Goal: Transaction & Acquisition: Purchase product/service

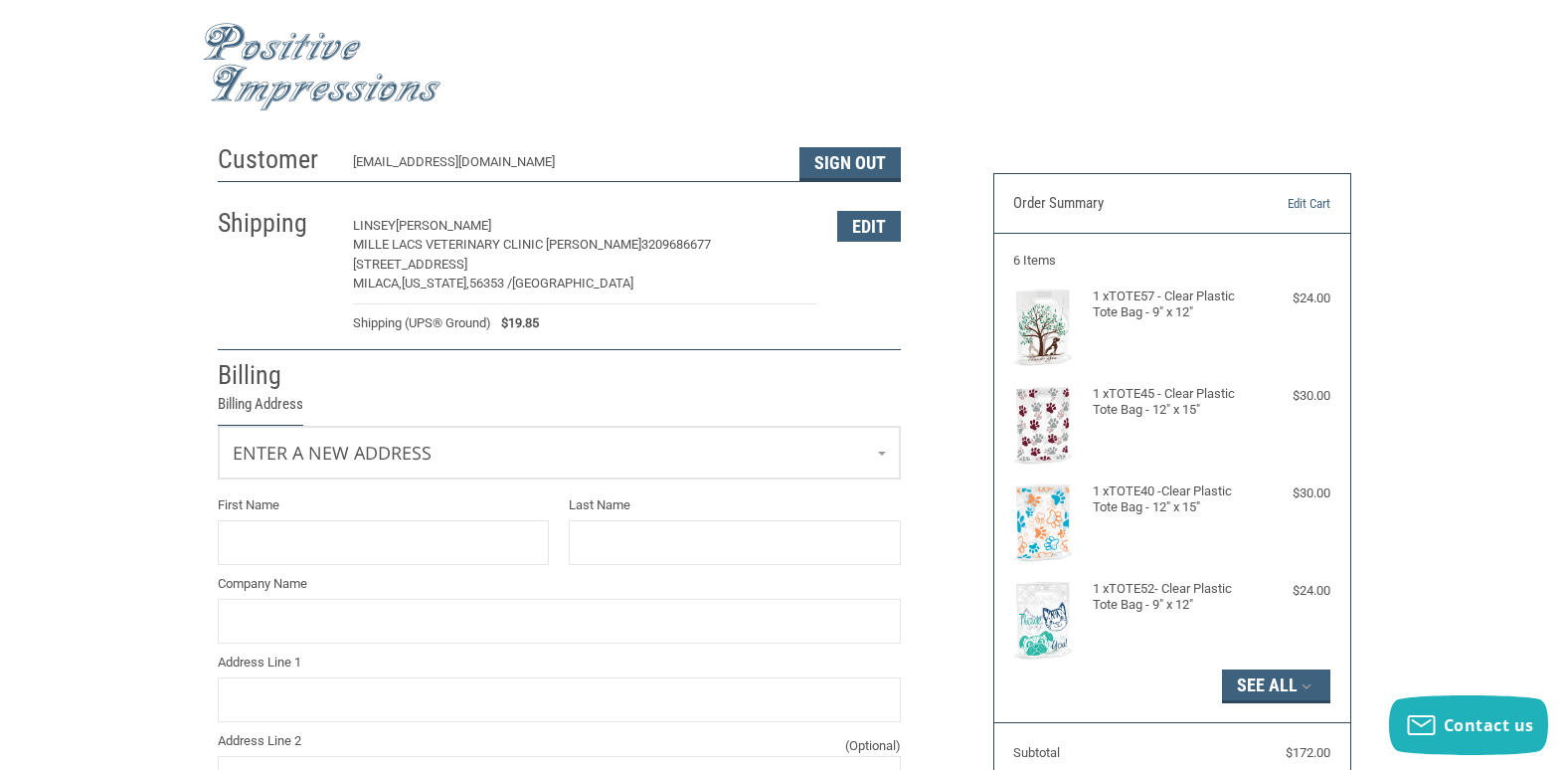
select select "US"
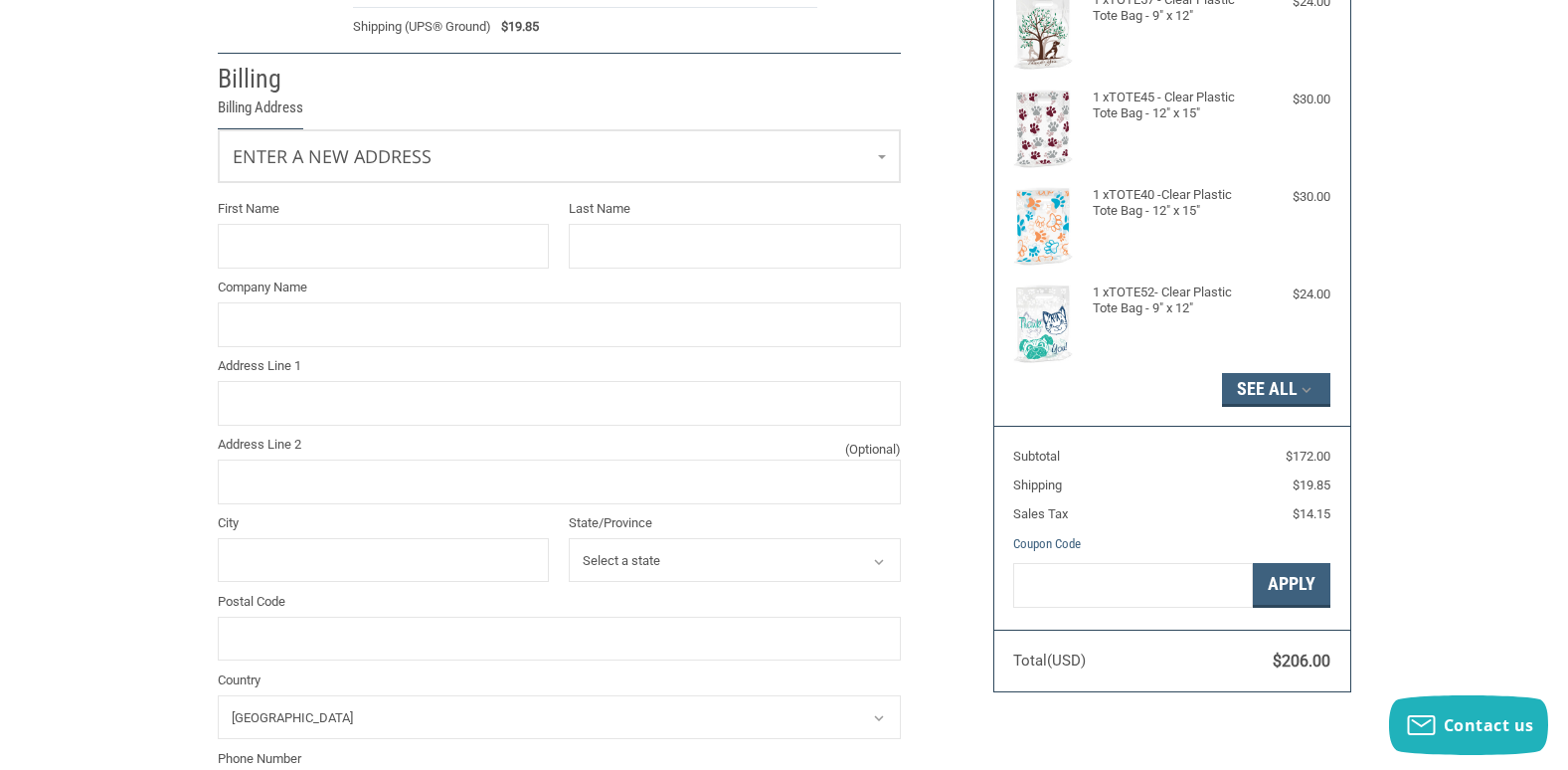
scroll to position [298, 0]
click at [1310, 579] on button "Apply" at bounding box center [1292, 583] width 78 height 45
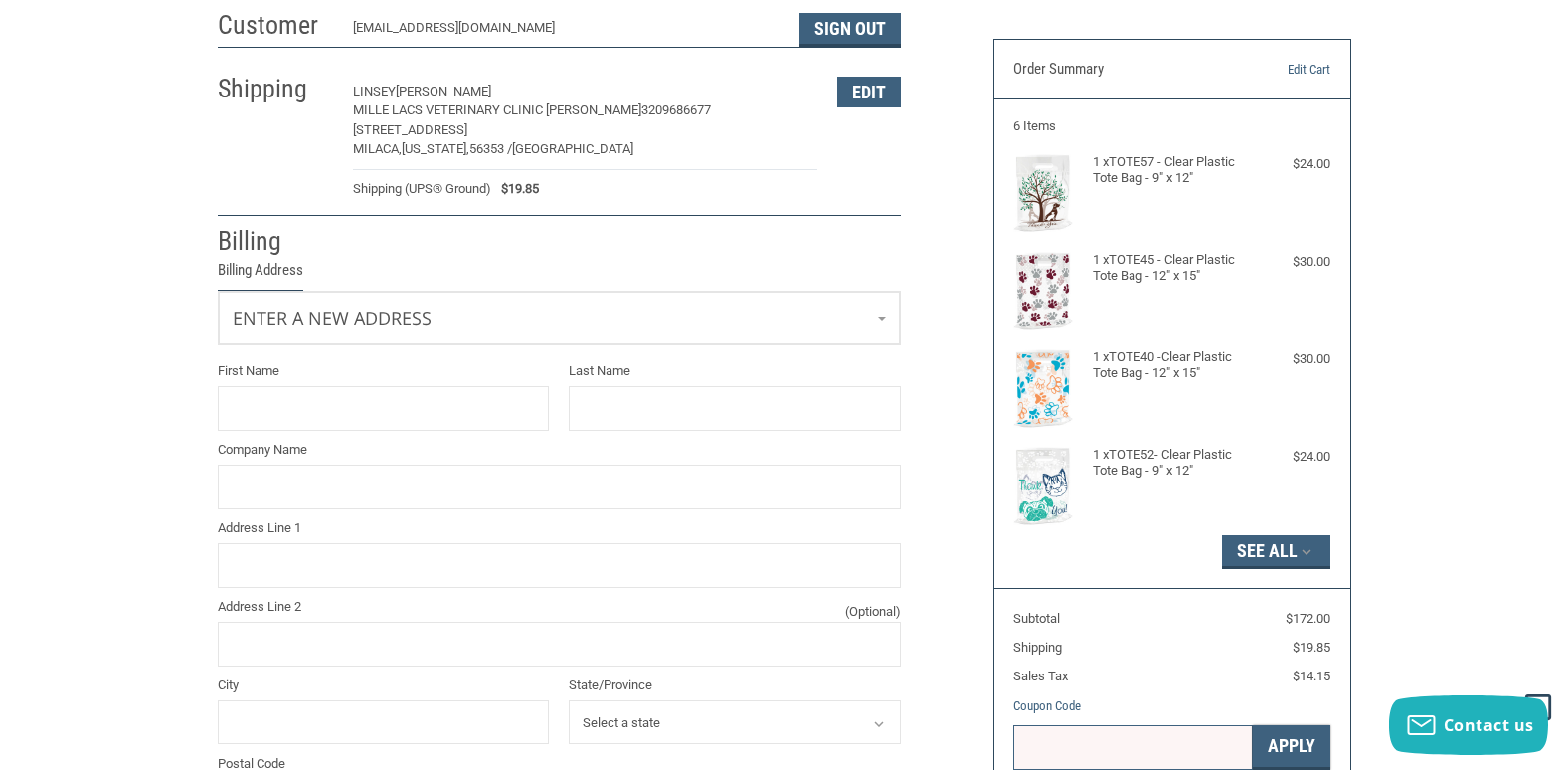
scroll to position [99, 0]
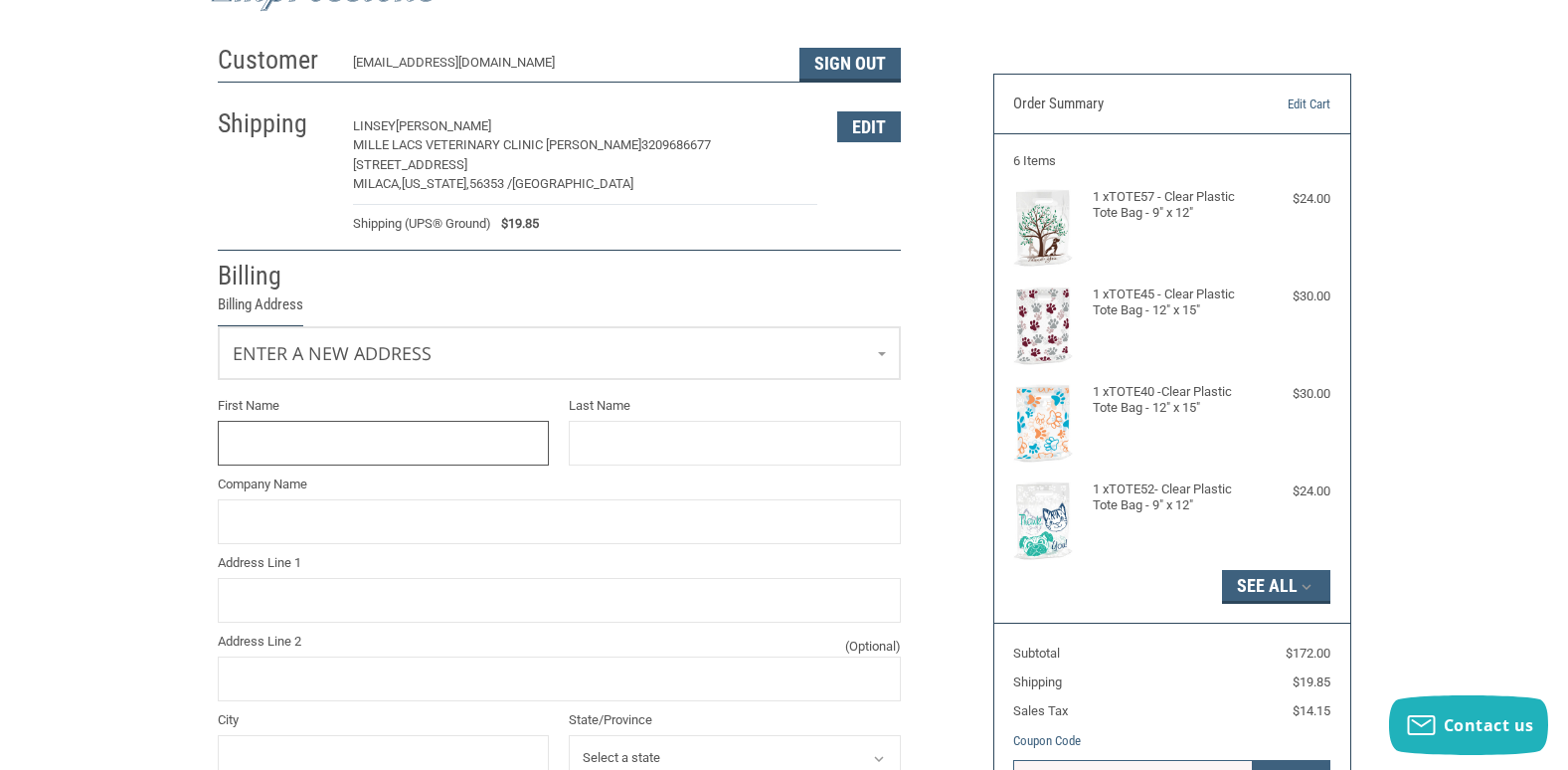
click at [310, 440] on input "First Name" at bounding box center [384, 443] width 332 height 45
type input "LINSEY"
type input "[PERSON_NAME]"
type input "MILLE LACS VETERINARY CLINIC [PERSON_NAME]"
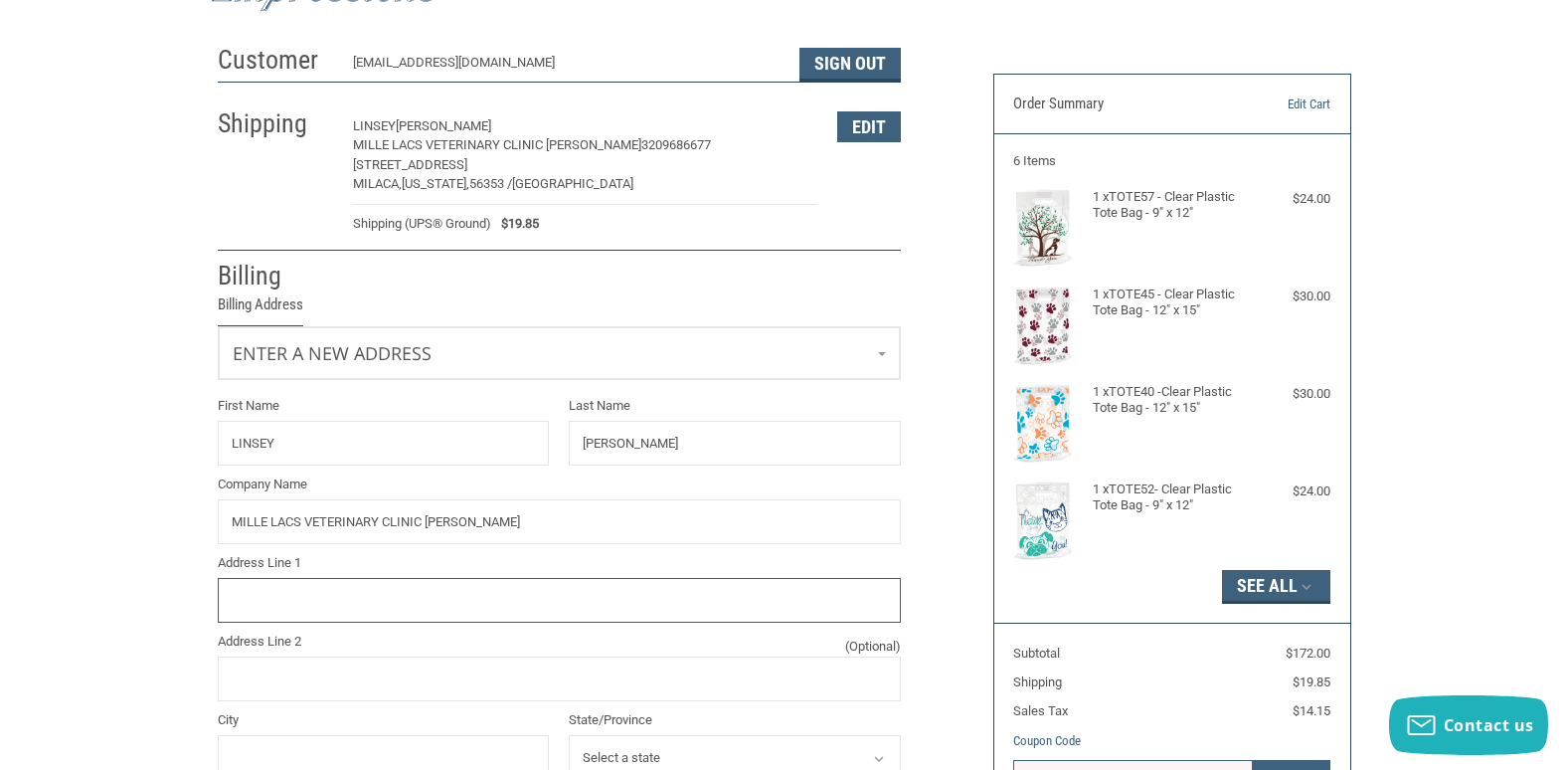
type input "[STREET_ADDRESS]"
type input "MILACA"
select select "MN"
type input "56353"
type input "3209686677"
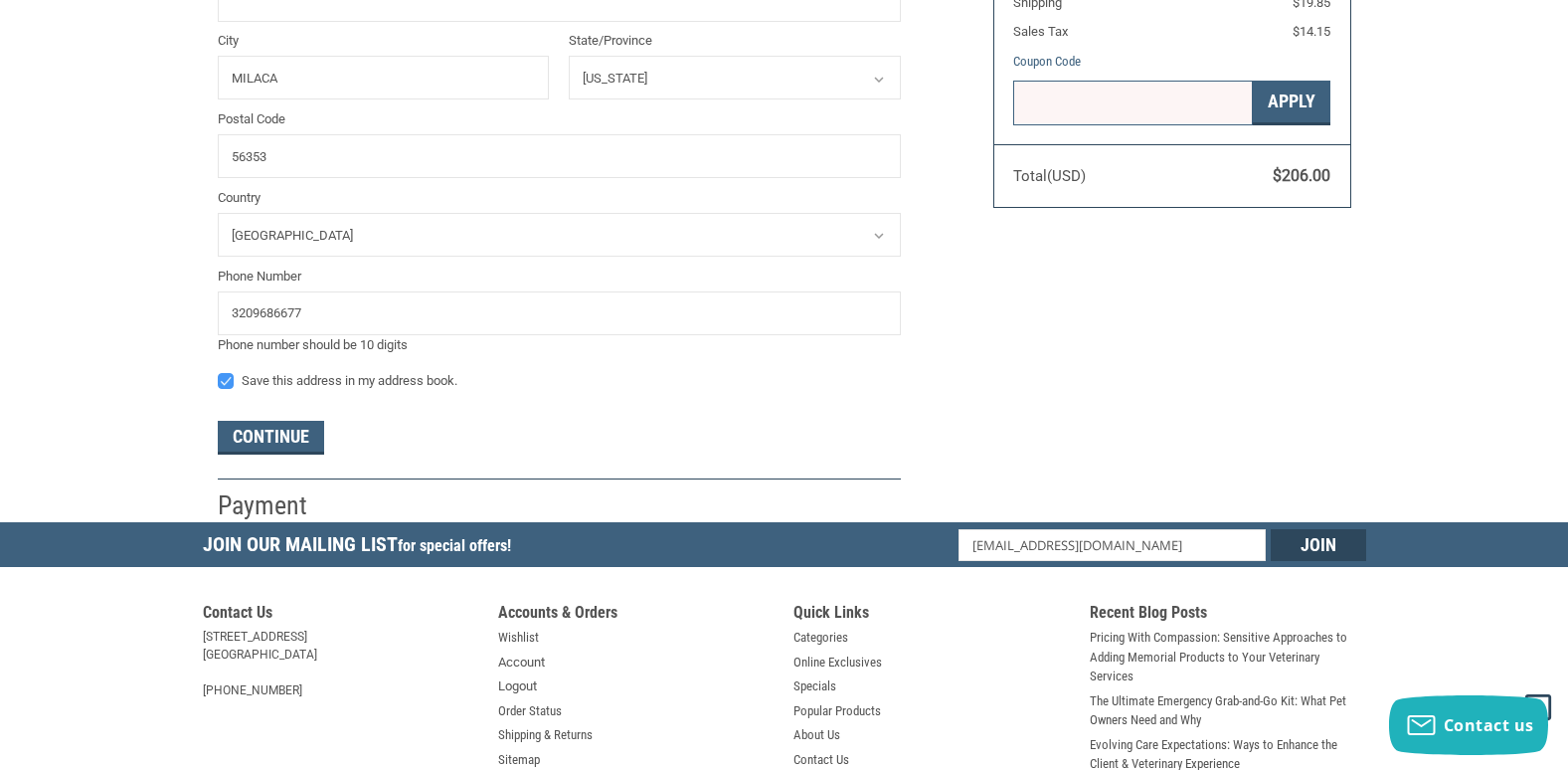
scroll to position [796, 0]
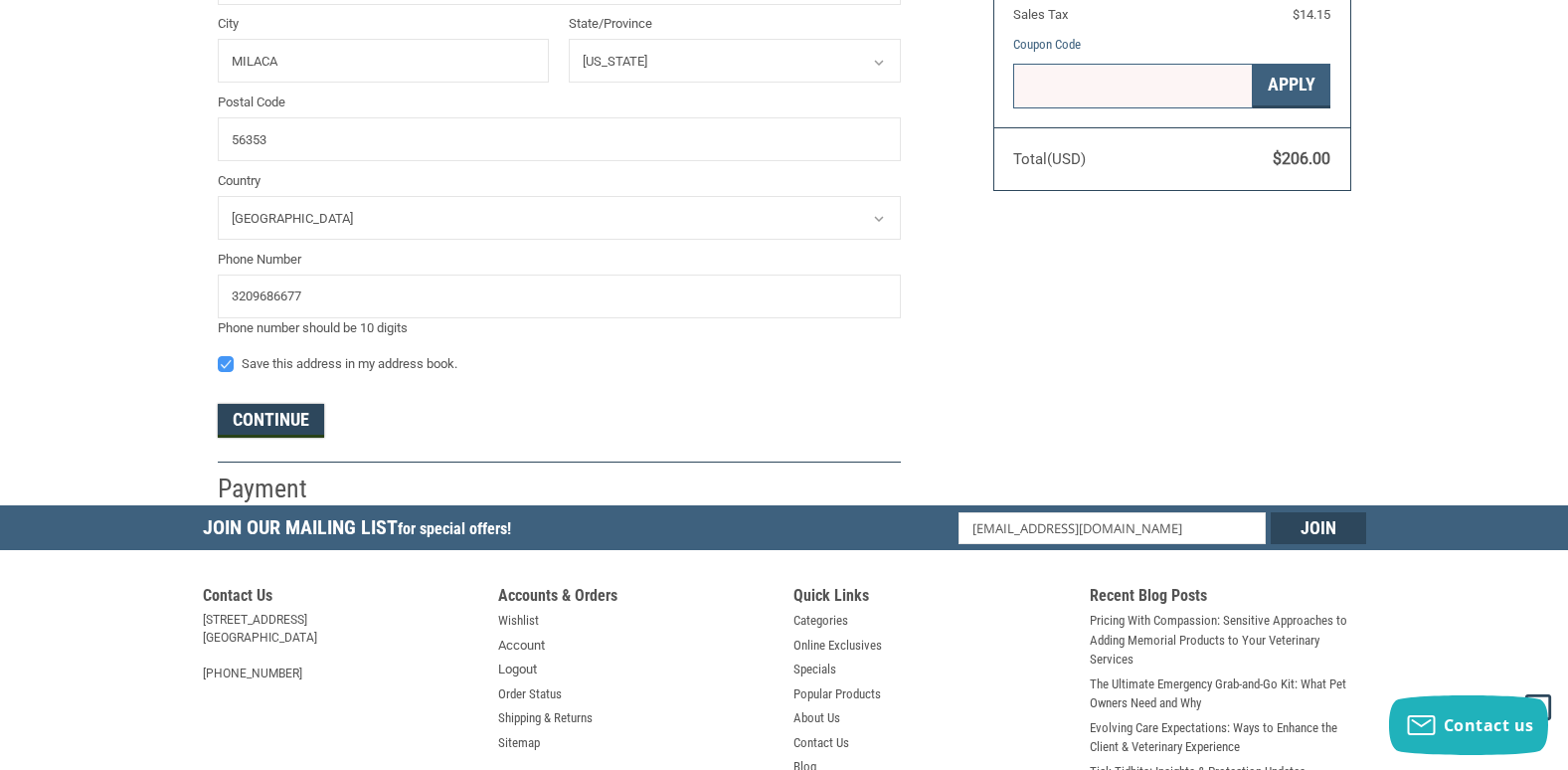
click at [285, 420] on button "Continue" at bounding box center [271, 421] width 106 height 34
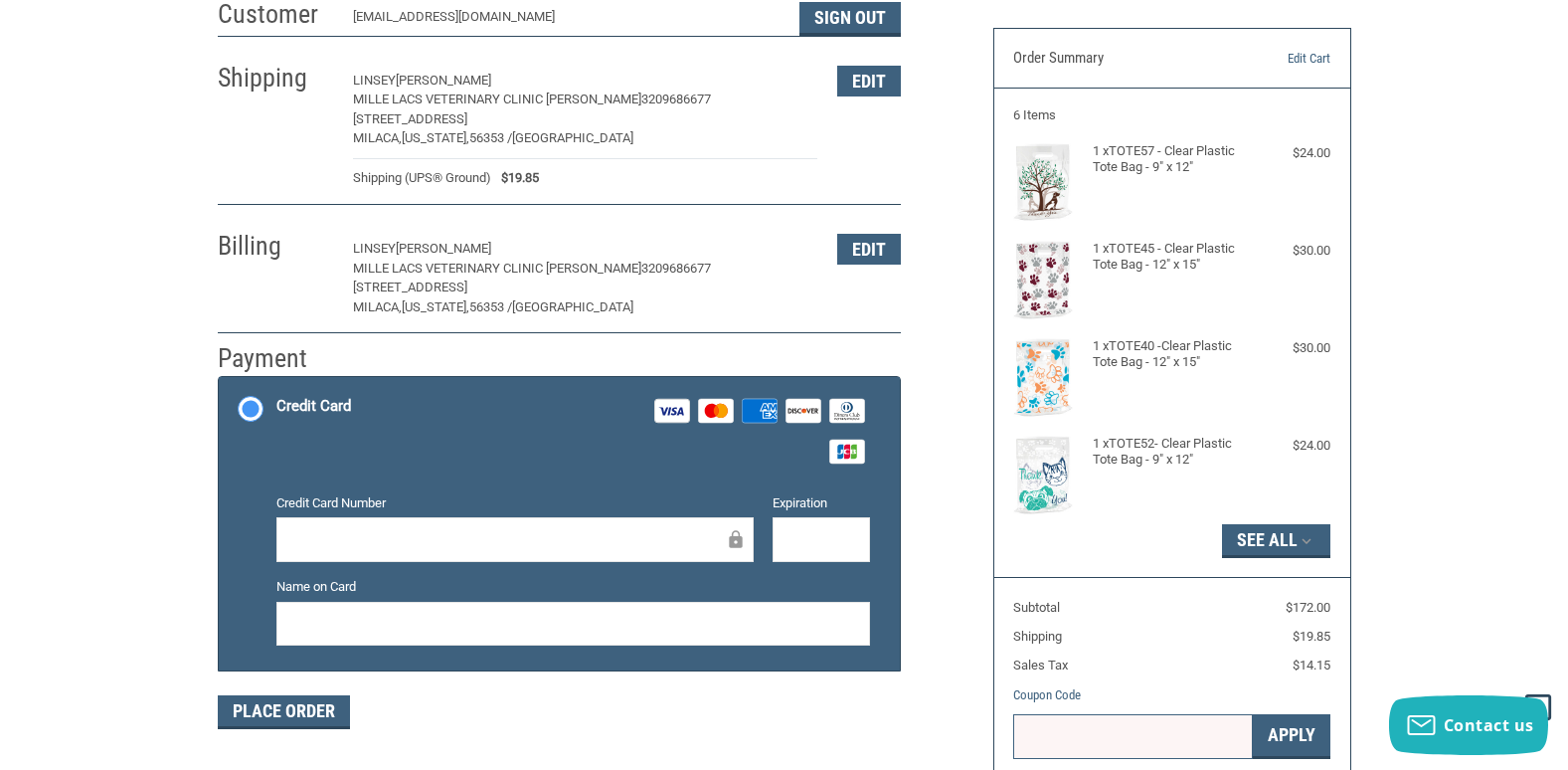
scroll to position [227, 0]
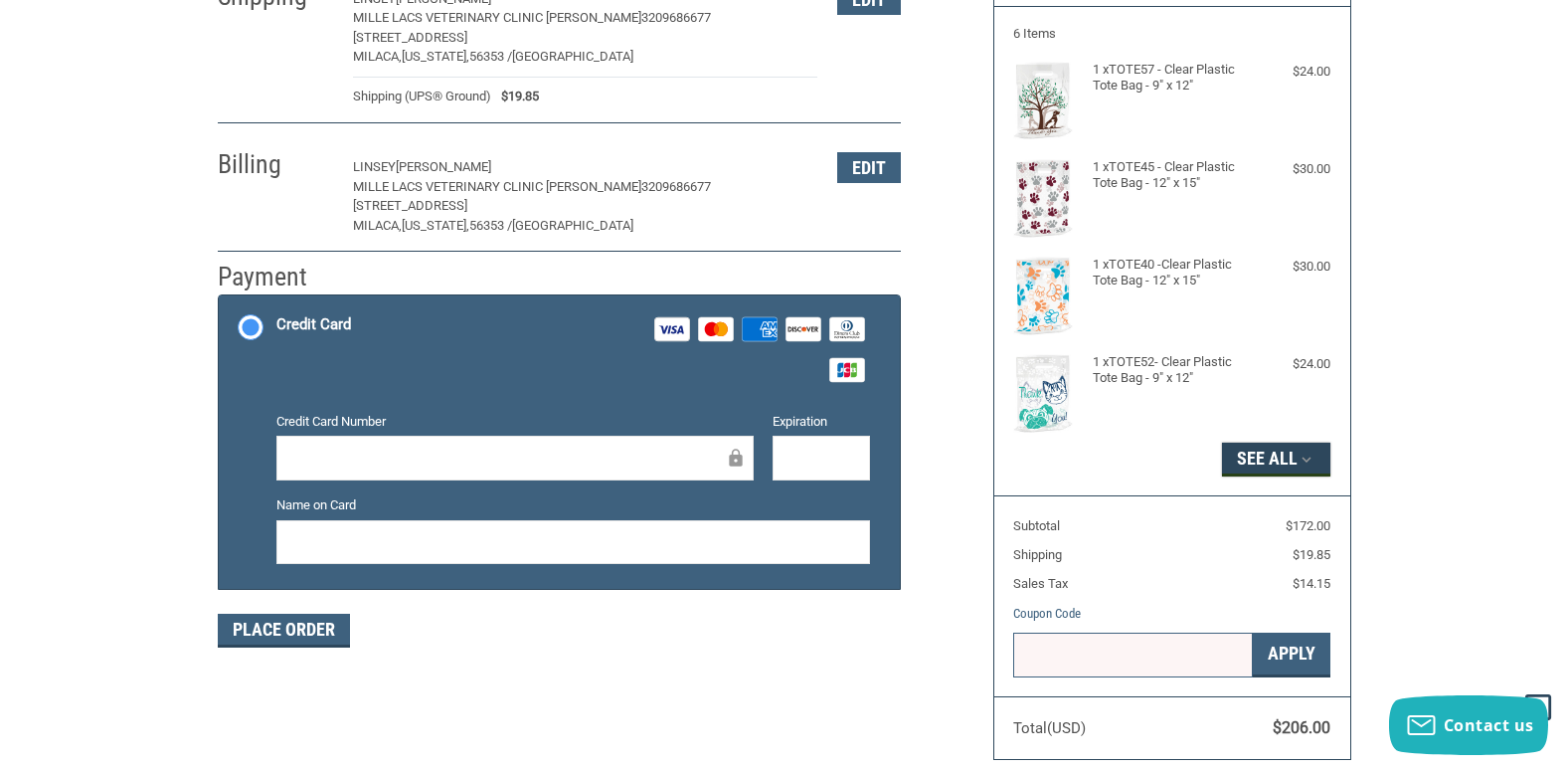
click at [1266, 465] on button "See All" at bounding box center [1276, 460] width 108 height 34
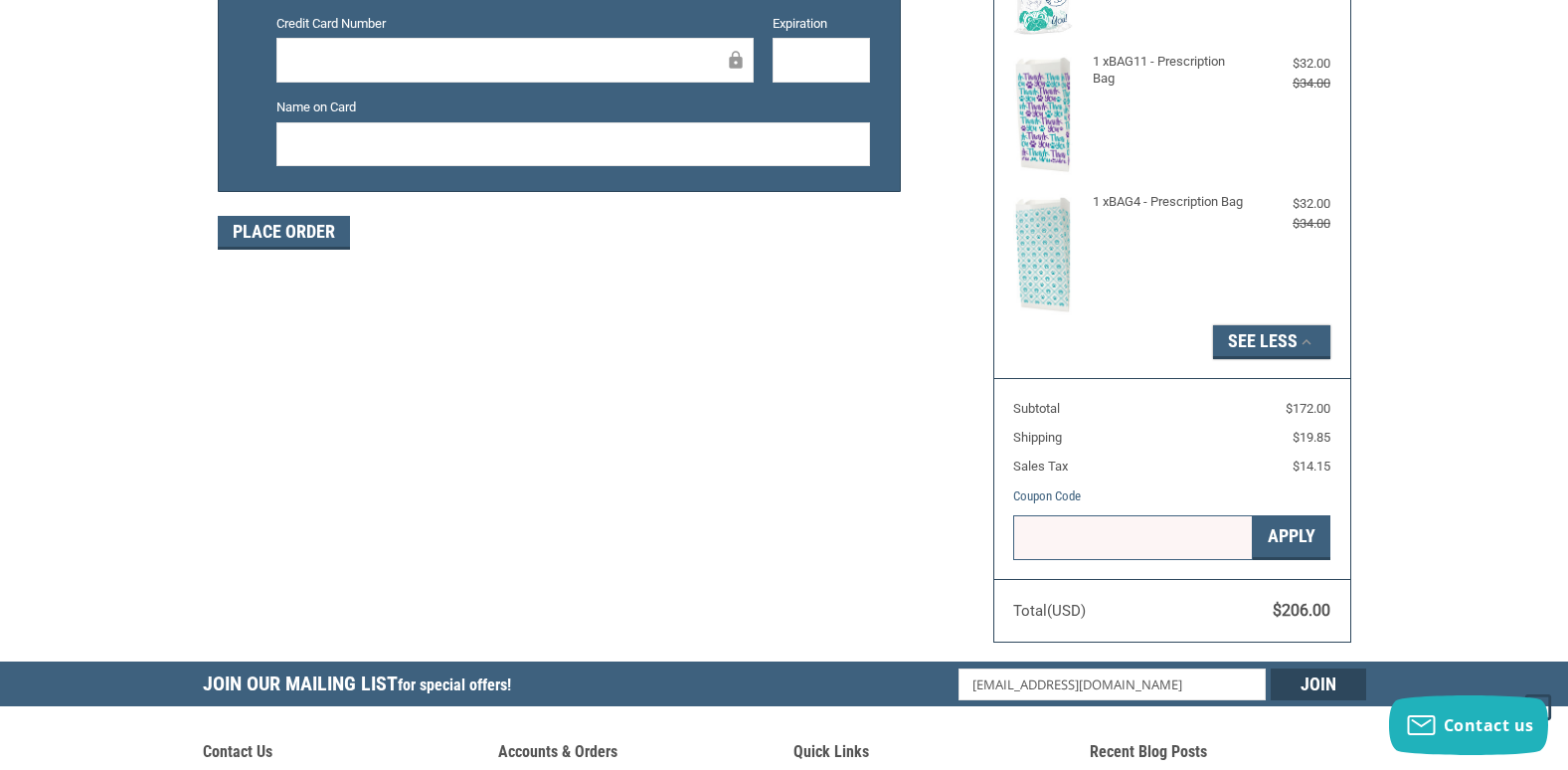
scroll to position [326, 0]
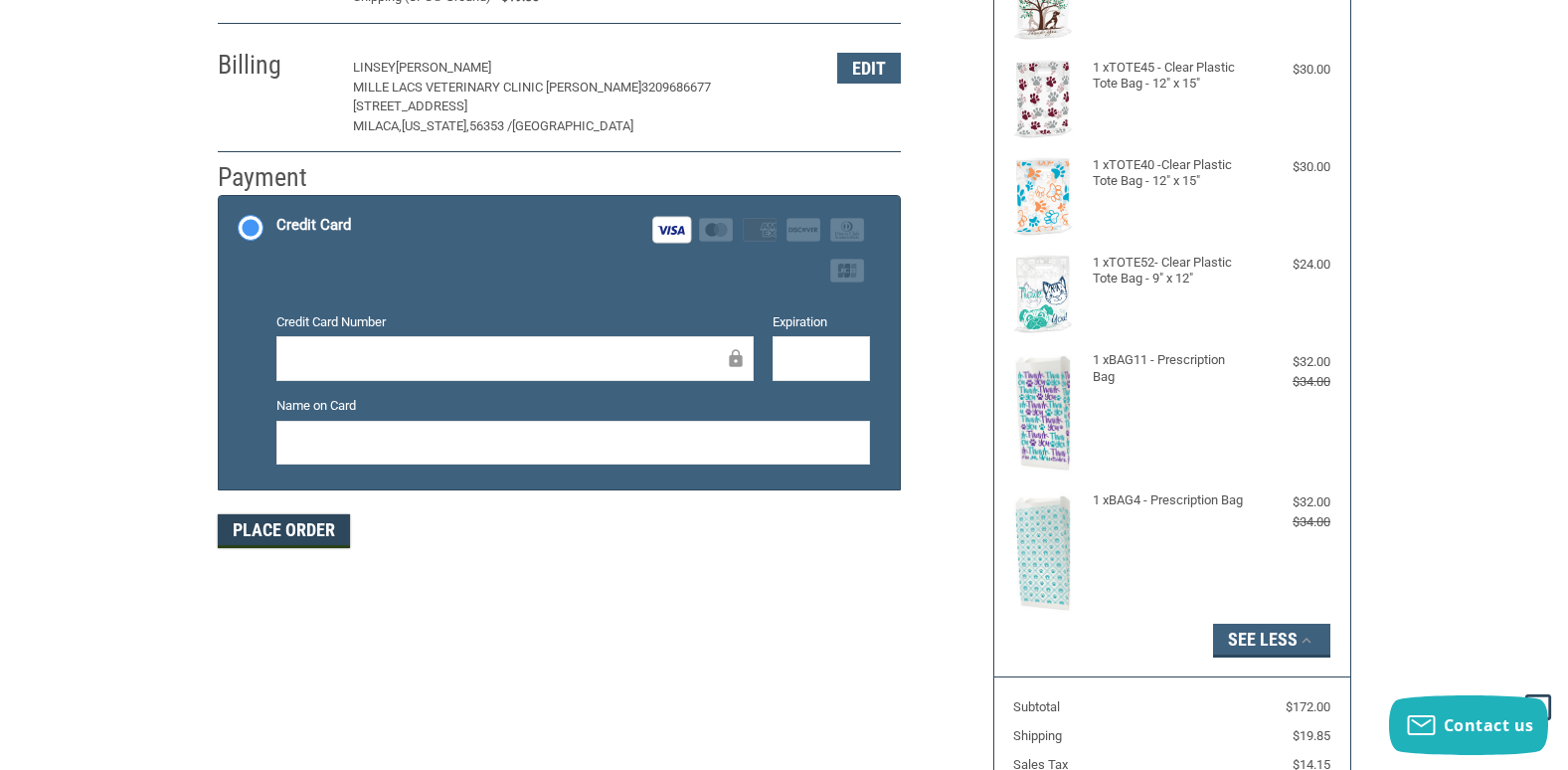
click at [296, 529] on button "Place Order" at bounding box center [284, 531] width 132 height 34
